Goal: Information Seeking & Learning: Learn about a topic

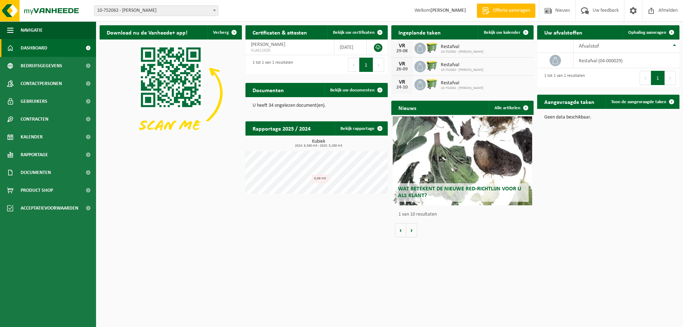
click at [431, 188] on span "Wat betekent de nieuwe RED-richtlijn voor u als klant?" at bounding box center [459, 192] width 123 height 12
